Goal: Check status: Check status

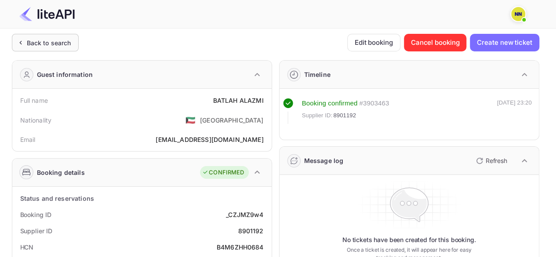
click at [52, 38] on div "Back to search" at bounding box center [49, 42] width 44 height 9
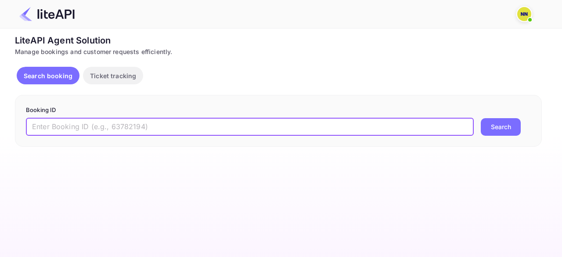
click at [152, 127] on input "text" at bounding box center [250, 127] width 448 height 18
paste input "8909373"
type input "8909373"
drag, startPoint x: 494, startPoint y: 124, endPoint x: 493, endPoint y: 131, distance: 7.5
click at [494, 125] on button "Search" at bounding box center [501, 127] width 40 height 18
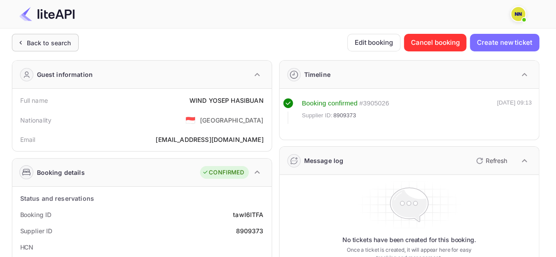
click at [51, 42] on div "Back to search" at bounding box center [49, 42] width 44 height 9
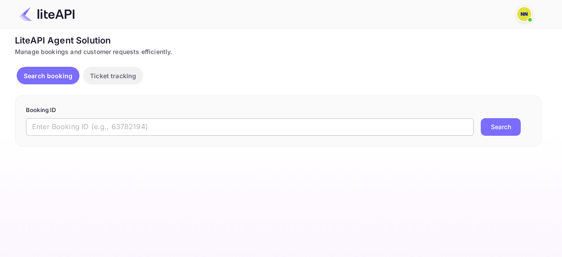
click at [138, 130] on input "text" at bounding box center [250, 127] width 448 height 18
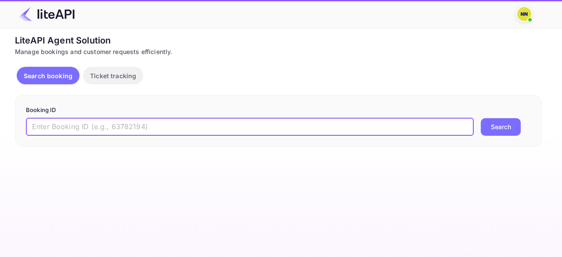
paste input "8721697"
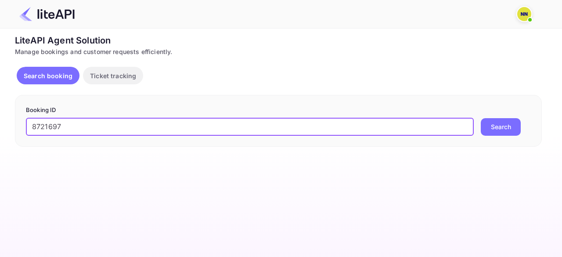
type input "8721697"
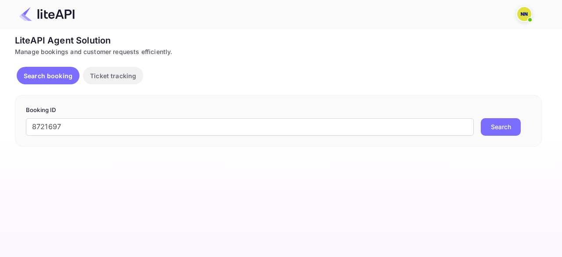
drag, startPoint x: 481, startPoint y: 114, endPoint x: 489, endPoint y: 121, distance: 10.6
click at [481, 115] on form "Booking ID 8721697 ​ Search" at bounding box center [278, 121] width 505 height 30
click at [491, 120] on button "Search" at bounding box center [501, 127] width 40 height 18
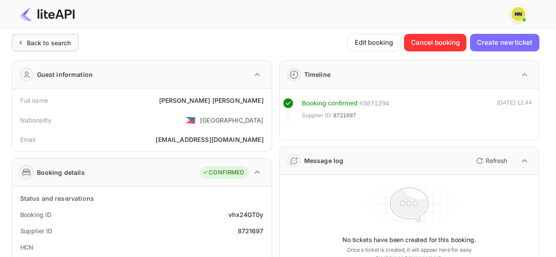
click at [53, 34] on div "Back to search" at bounding box center [45, 43] width 67 height 18
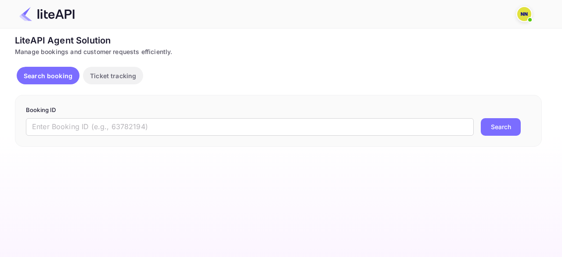
click at [90, 134] on input "text" at bounding box center [250, 127] width 448 height 18
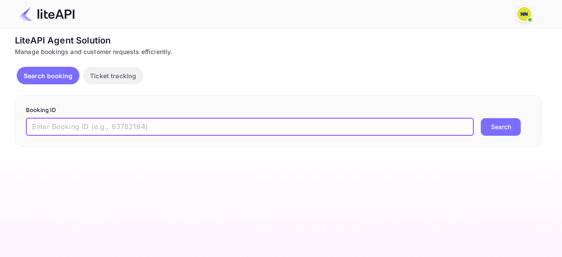
paste input "8903916"
type input "8903916"
click at [497, 127] on button "Search" at bounding box center [501, 127] width 40 height 18
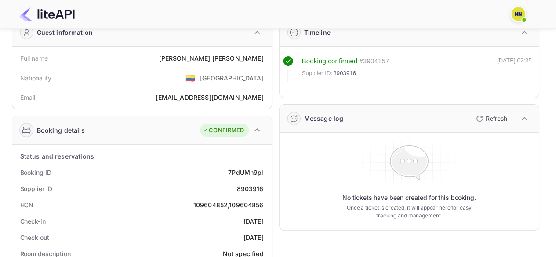
scroll to position [44, 0]
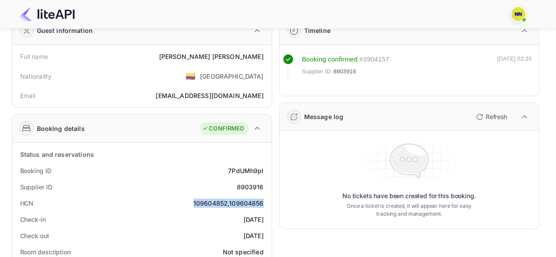
drag, startPoint x: 193, startPoint y: 201, endPoint x: 264, endPoint y: 203, distance: 70.7
click at [264, 203] on div "HCN 109604852,109604856" at bounding box center [142, 203] width 252 height 16
copy div "109604852,109604856"
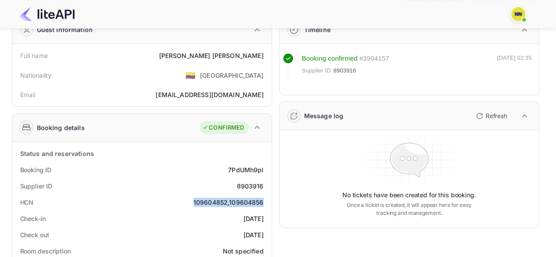
scroll to position [0, 0]
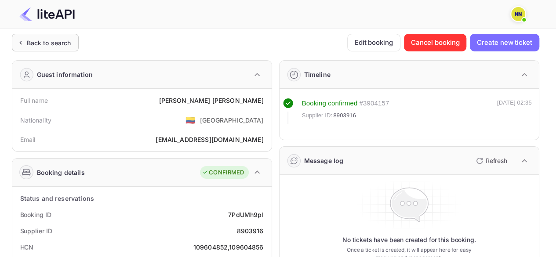
click at [61, 38] on div "Back to search" at bounding box center [49, 42] width 44 height 9
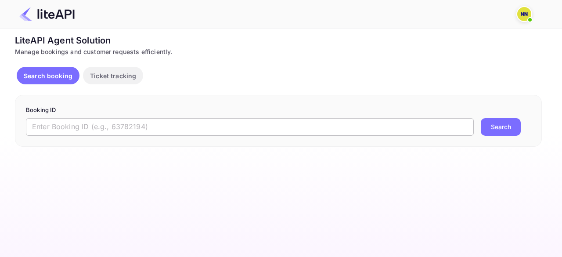
click at [151, 130] on input "text" at bounding box center [250, 127] width 448 height 18
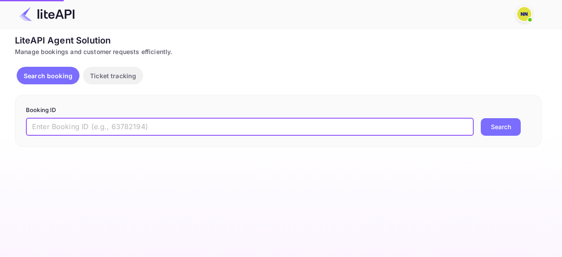
paste input "8904684"
type input "8904684"
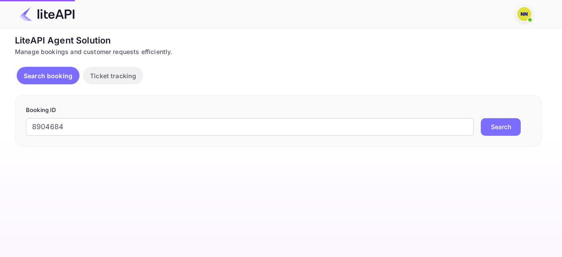
drag, startPoint x: 498, startPoint y: 126, endPoint x: 474, endPoint y: 126, distance: 23.7
click at [498, 127] on button "Search" at bounding box center [501, 127] width 40 height 18
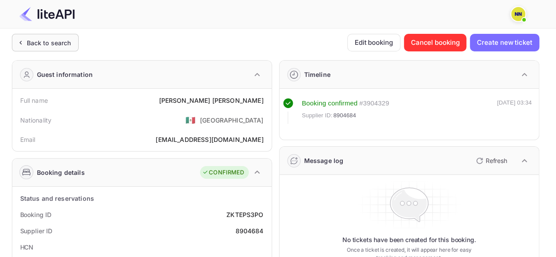
click at [51, 42] on div "Back to search" at bounding box center [49, 42] width 44 height 9
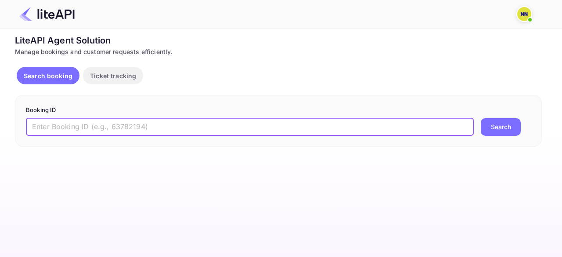
click at [131, 129] on input "text" at bounding box center [250, 127] width 448 height 18
paste input "Supplier Ref No- 8904638"
click at [90, 125] on input "Supplier Ref No- 8904638" at bounding box center [250, 127] width 448 height 18
type input "8904638"
click at [498, 125] on button "Search" at bounding box center [501, 127] width 40 height 18
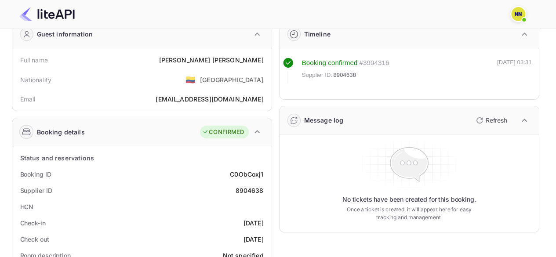
scroll to position [88, 0]
